Goal: Task Accomplishment & Management: Complete application form

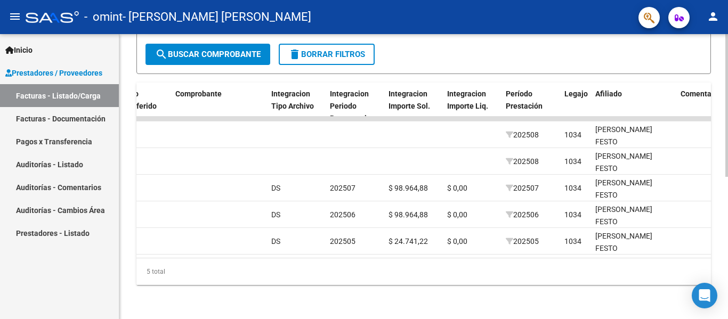
scroll to position [0, 1022]
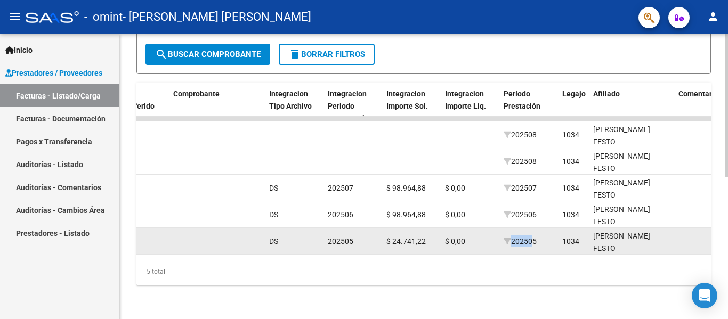
drag, startPoint x: 506, startPoint y: 246, endPoint x: 531, endPoint y: 245, distance: 25.1
click at [531, 245] on datatable-body-cell "202505" at bounding box center [528, 241] width 59 height 26
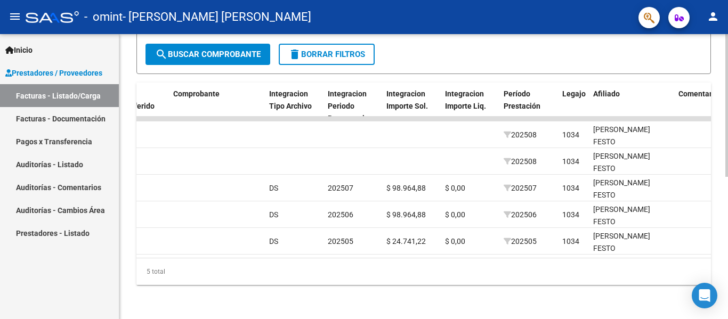
click at [481, 272] on div "5 total" at bounding box center [423, 271] width 575 height 27
drag, startPoint x: 456, startPoint y: 249, endPoint x: 434, endPoint y: 248, distance: 22.4
click at [434, 248] on datatable-body "20038 Integración [PERSON_NAME] [PERSON_NAME] 27412158542 Factura C: 1 - 92 $ 9…" at bounding box center [423, 187] width 575 height 141
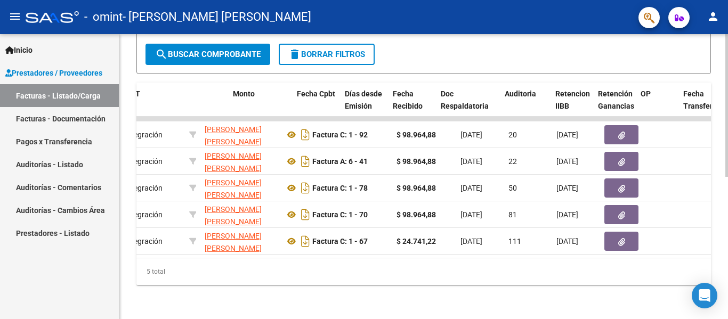
scroll to position [0, 0]
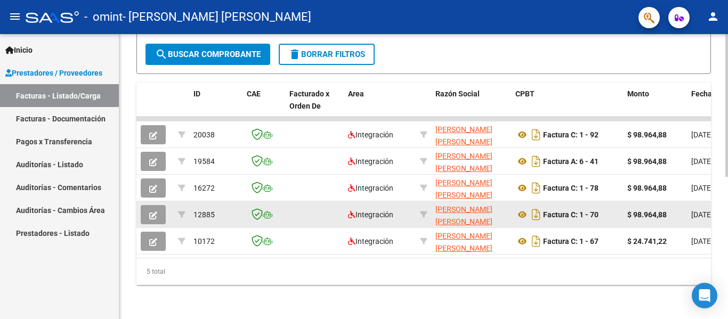
click at [145, 206] on button "button" at bounding box center [153, 214] width 25 height 19
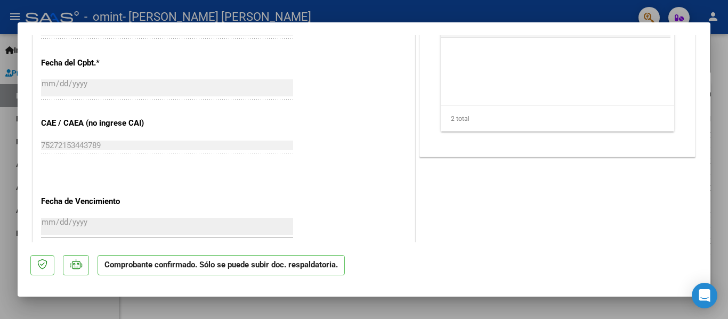
scroll to position [792, 0]
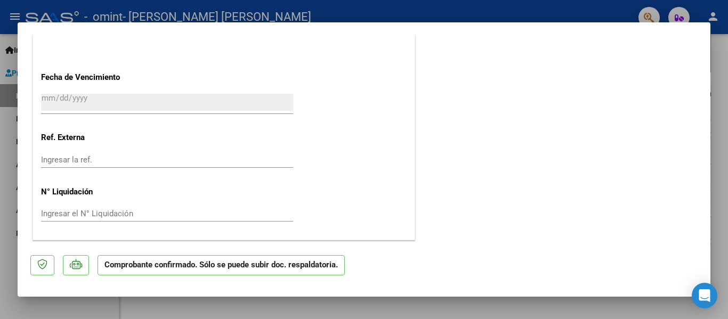
click at [558, 319] on div at bounding box center [364, 159] width 728 height 319
type input "$ 0,00"
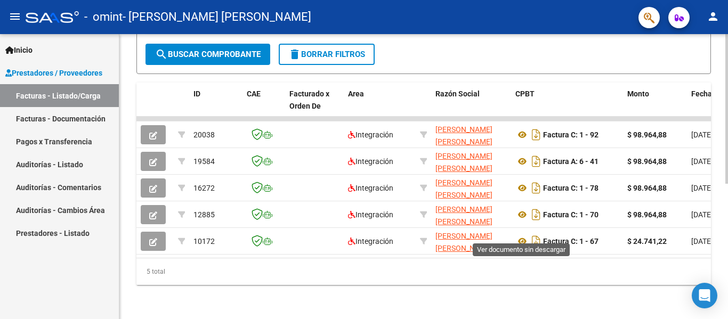
scroll to position [285, 0]
